Goal: Find specific page/section: Find specific page/section

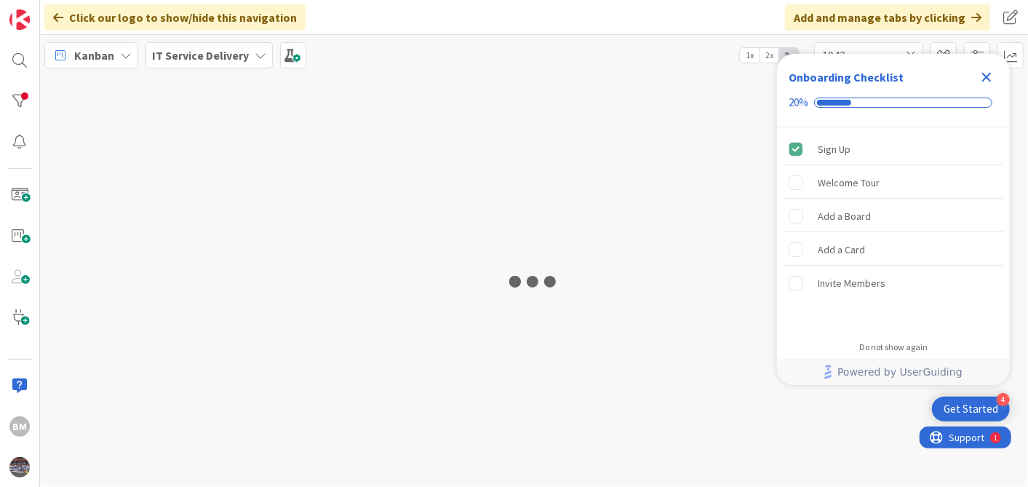
type input "1943"
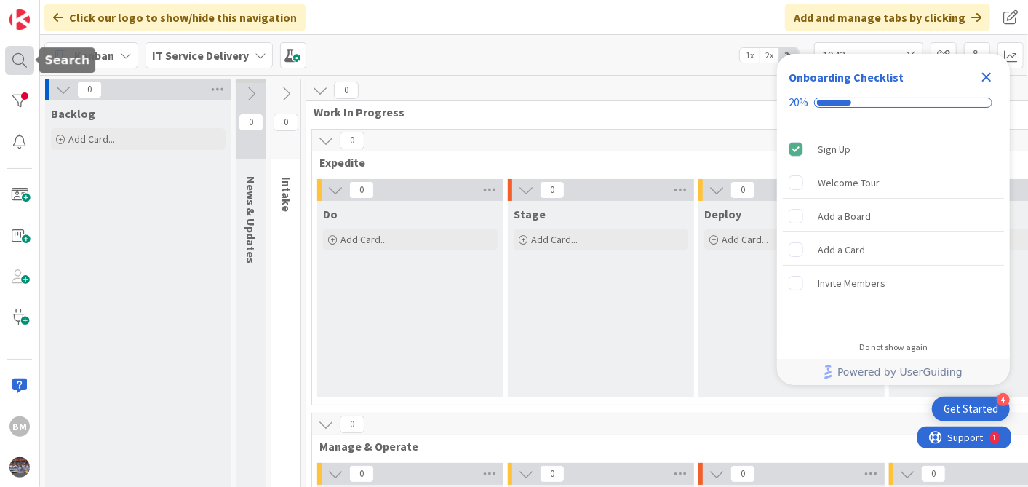
click at [17, 60] on div at bounding box center [19, 60] width 29 height 29
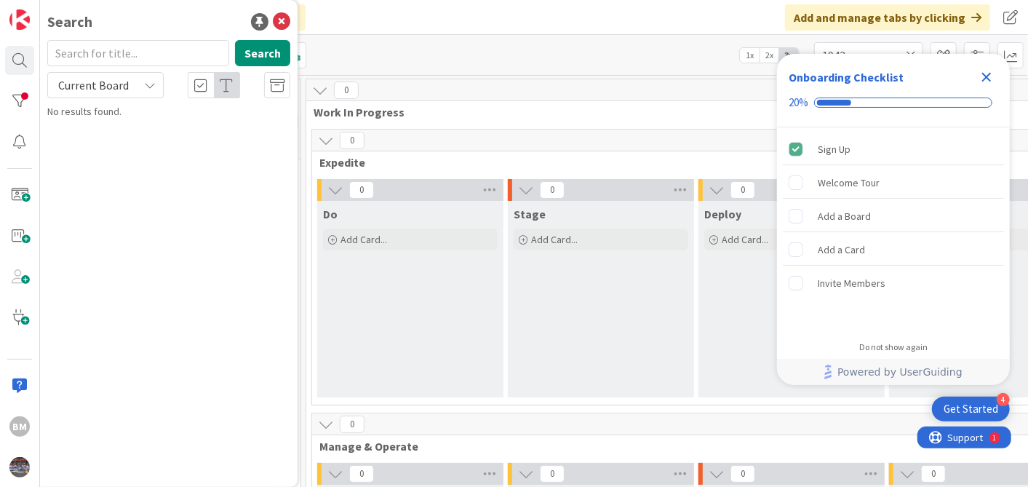
click at [124, 52] on input "text" at bounding box center [138, 53] width 182 height 26
type input "1505"
click at [172, 131] on span "Decommission Skype Environment" at bounding box center [178, 128] width 151 height 13
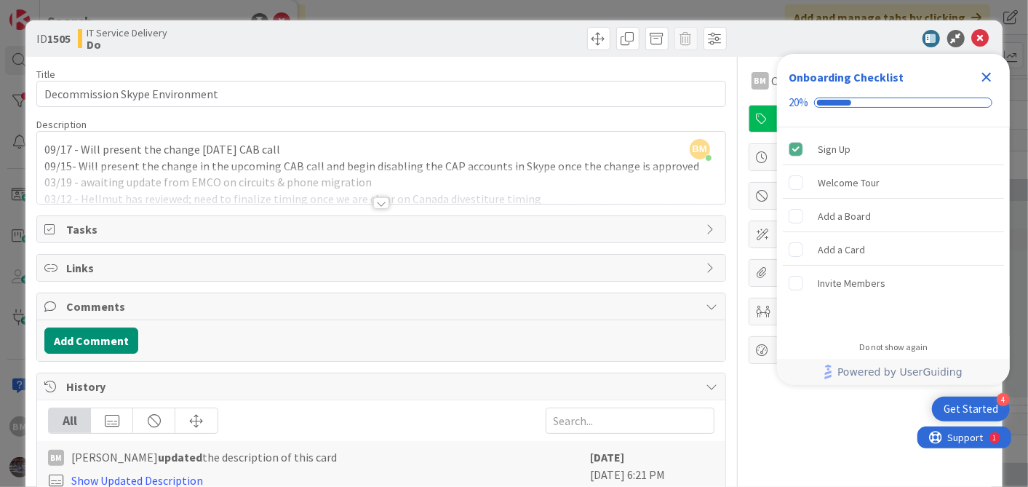
click at [44, 152] on div "BM Balaji Mali just joined 09/17 - Will present the change [DATE] CAB call 09/1…" at bounding box center [381, 168] width 688 height 72
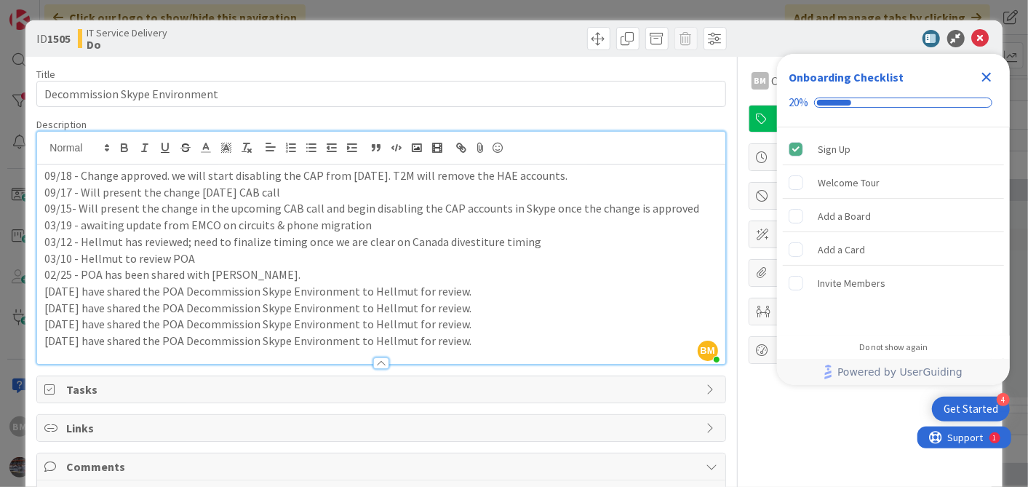
click at [987, 74] on icon "Close Checklist" at bounding box center [986, 77] width 9 height 9
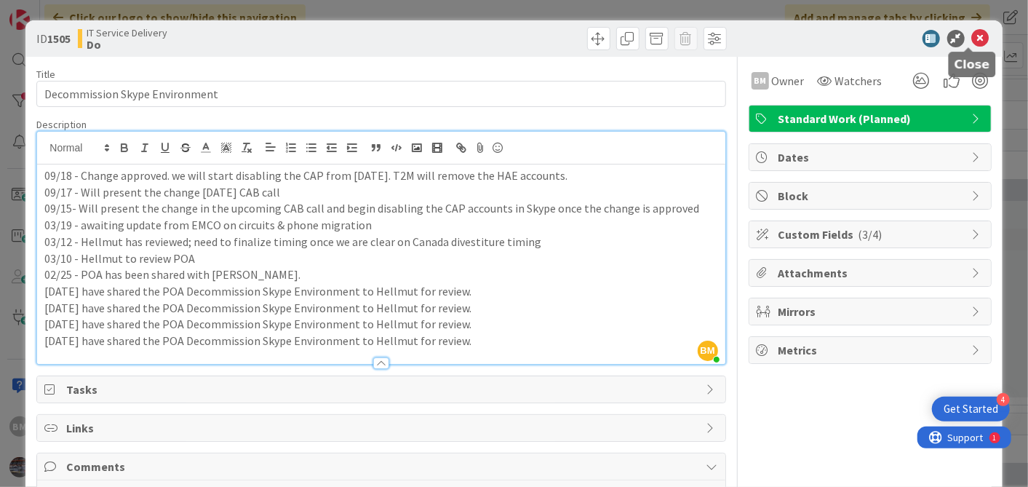
click at [972, 40] on icon at bounding box center [980, 38] width 17 height 17
